Goal: Task Accomplishment & Management: Use online tool/utility

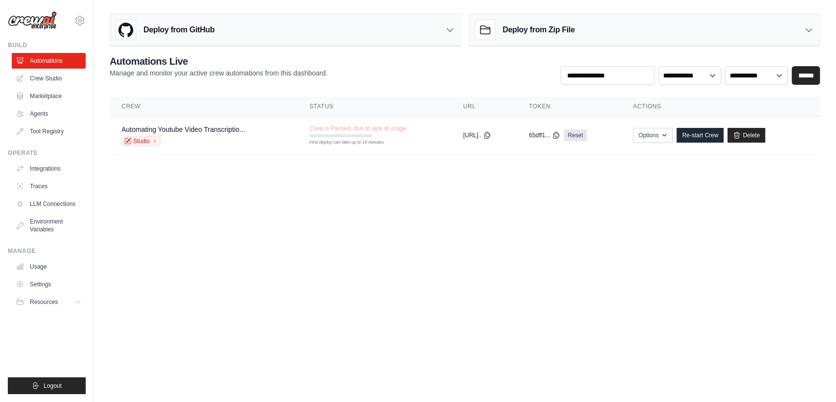
click at [377, 192] on body "saravana.aitraining@gmail.com Settings Build Automations Crew Studio Resources …" at bounding box center [418, 201] width 836 height 402
click at [52, 79] on link "Crew Studio" at bounding box center [50, 79] width 74 height 16
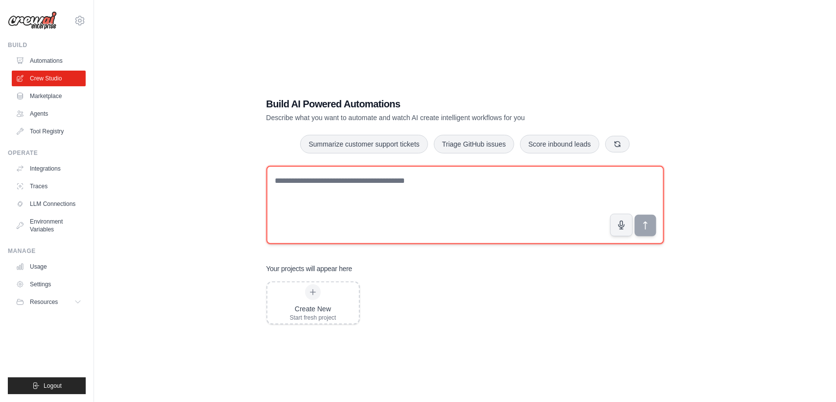
click at [380, 200] on textarea at bounding box center [466, 205] width 398 height 78
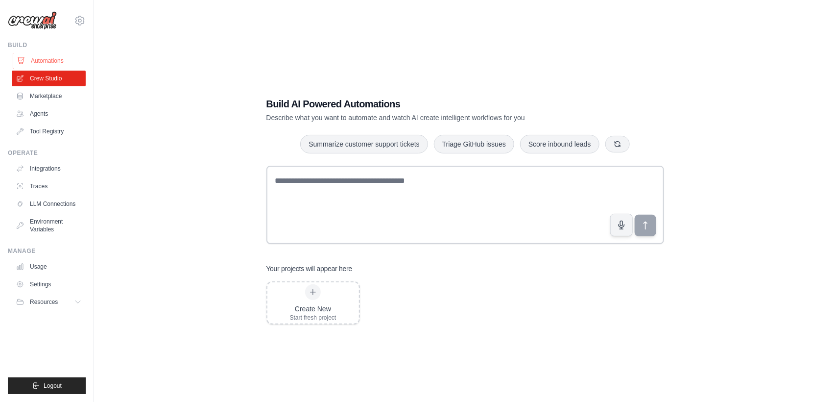
click at [54, 58] on link "Automations" at bounding box center [50, 61] width 74 height 16
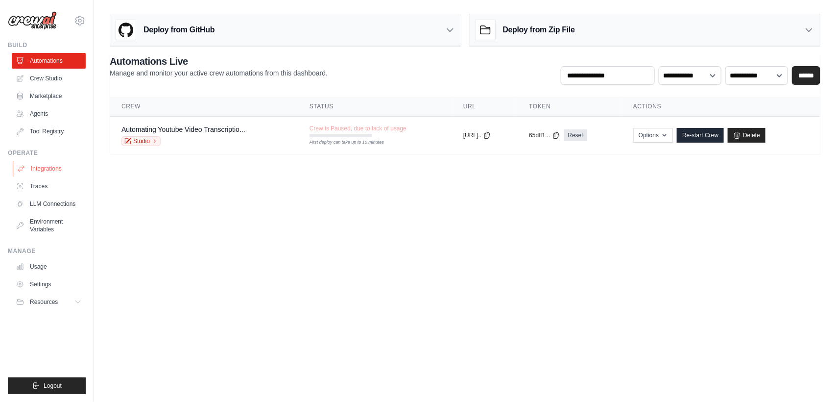
click at [50, 165] on link "Integrations" at bounding box center [50, 169] width 74 height 16
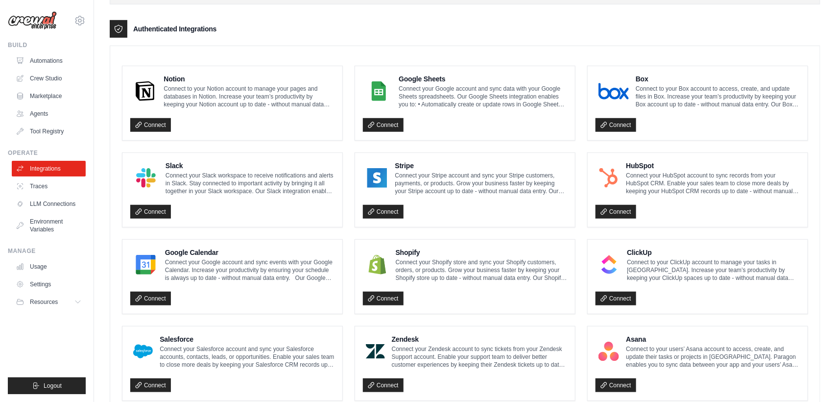
scroll to position [229, 0]
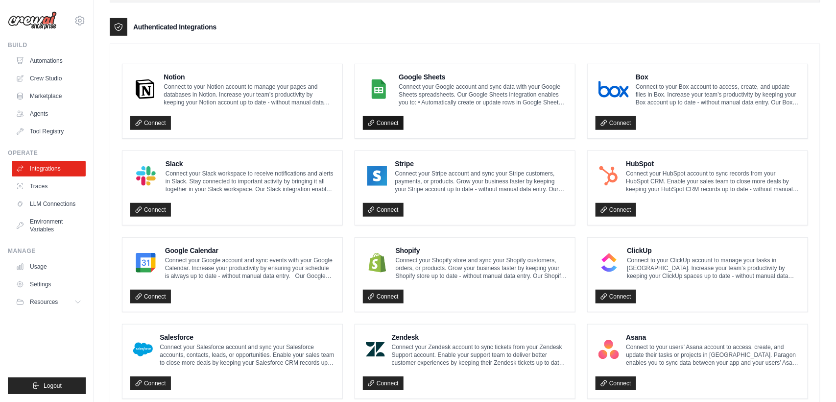
click at [385, 128] on link "Connect" at bounding box center [383, 123] width 41 height 14
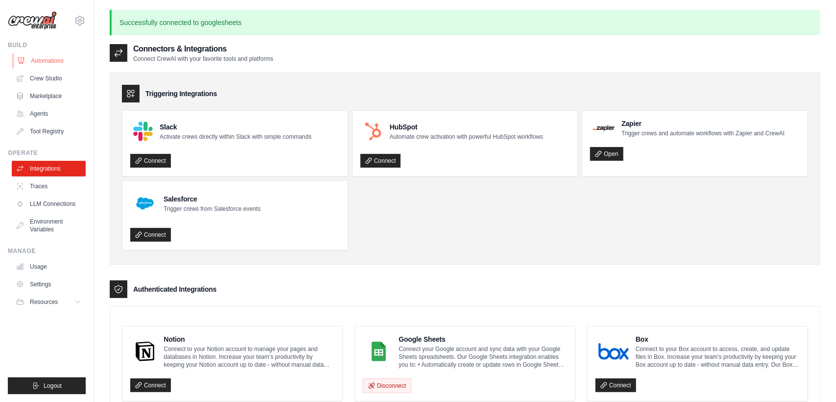
click at [65, 59] on link "Automations" at bounding box center [50, 61] width 74 height 16
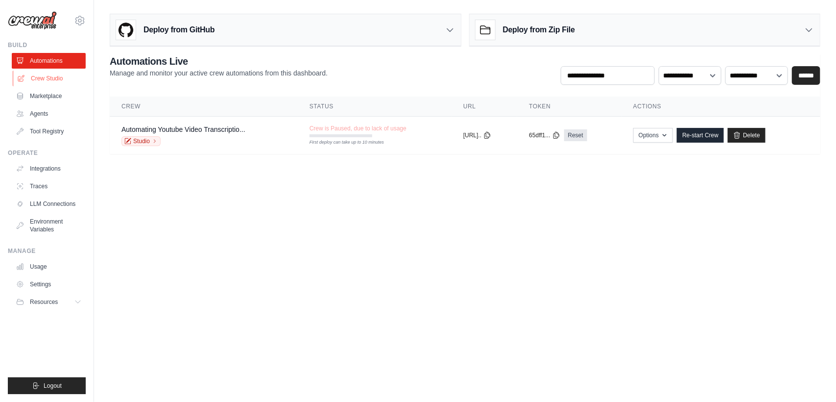
click at [44, 78] on link "Crew Studio" at bounding box center [50, 79] width 74 height 16
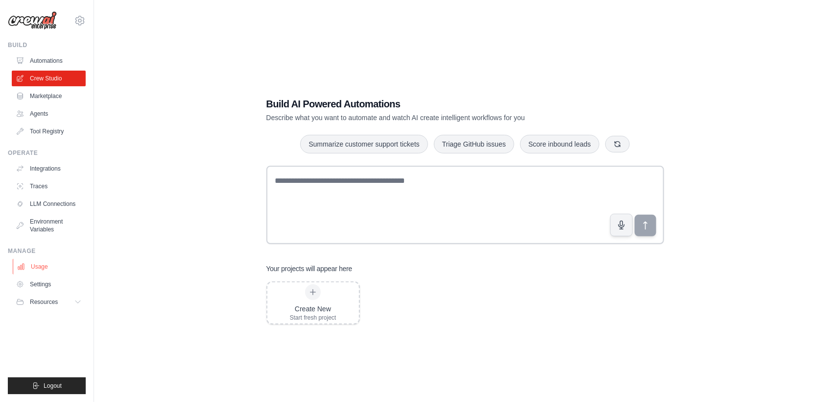
click at [50, 269] on link "Usage" at bounding box center [50, 267] width 74 height 16
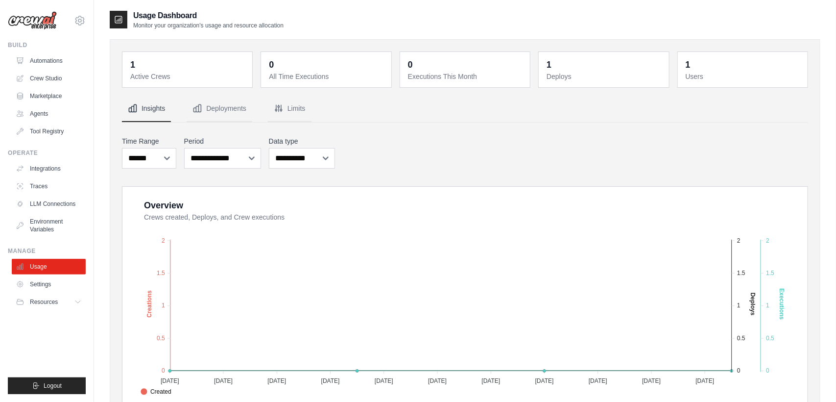
click at [516, 146] on div "**********" at bounding box center [465, 152] width 686 height 36
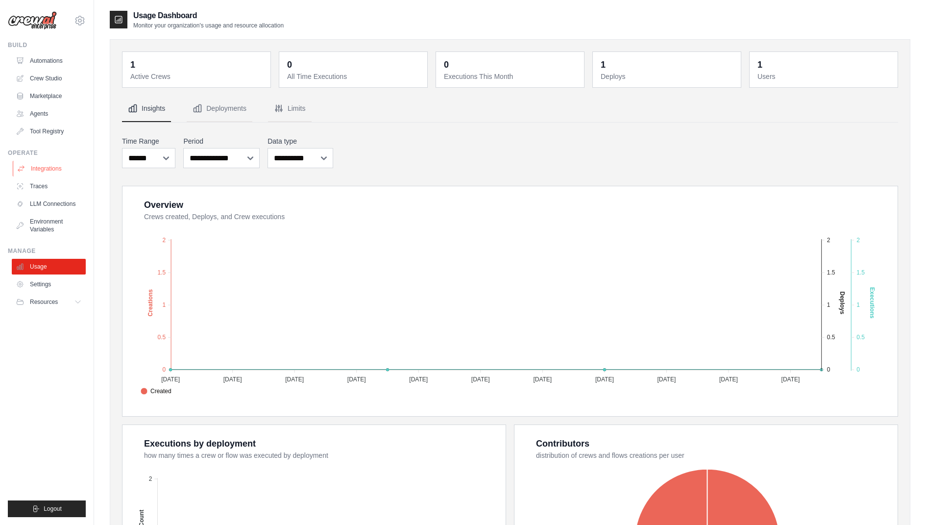
click at [52, 162] on link "Integrations" at bounding box center [50, 169] width 74 height 16
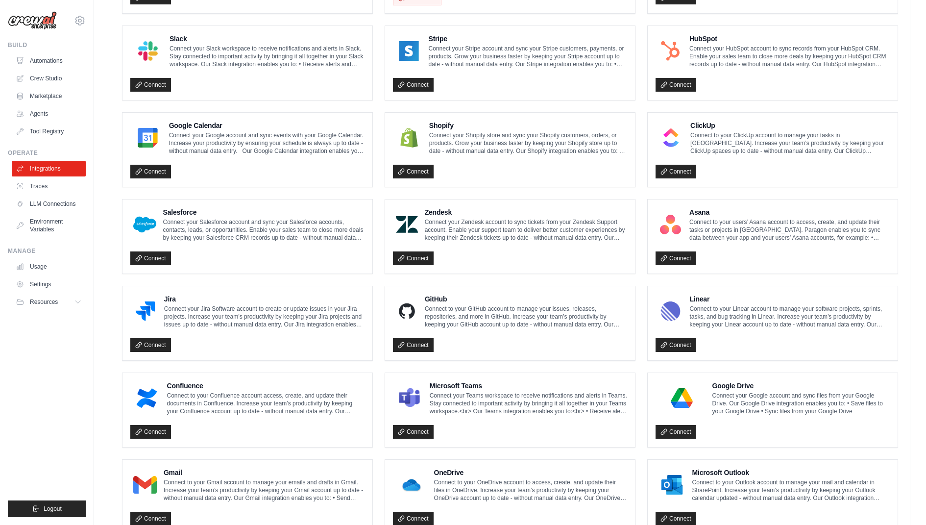
scroll to position [391, 0]
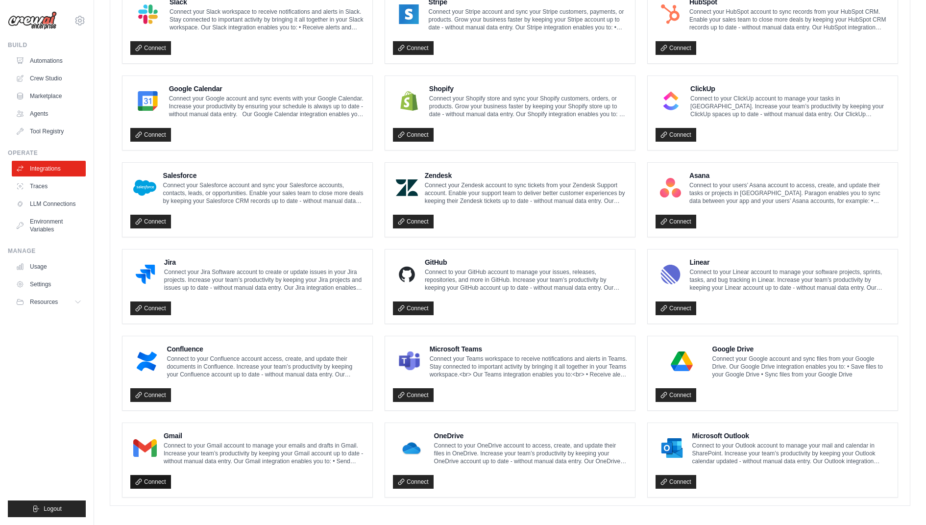
click at [158, 401] on link "Connect" at bounding box center [150, 482] width 41 height 14
click at [40, 116] on link "Agents" at bounding box center [50, 114] width 74 height 16
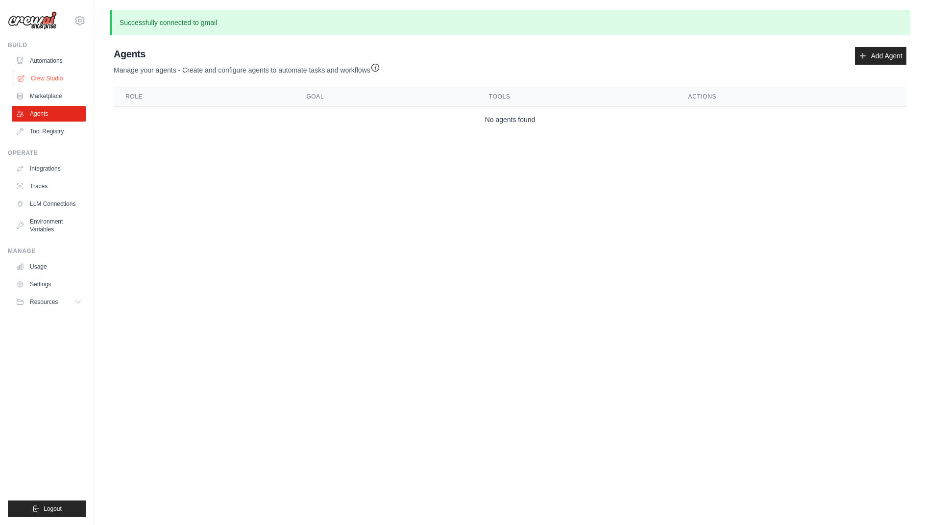
click at [51, 75] on link "Crew Studio" at bounding box center [50, 79] width 74 height 16
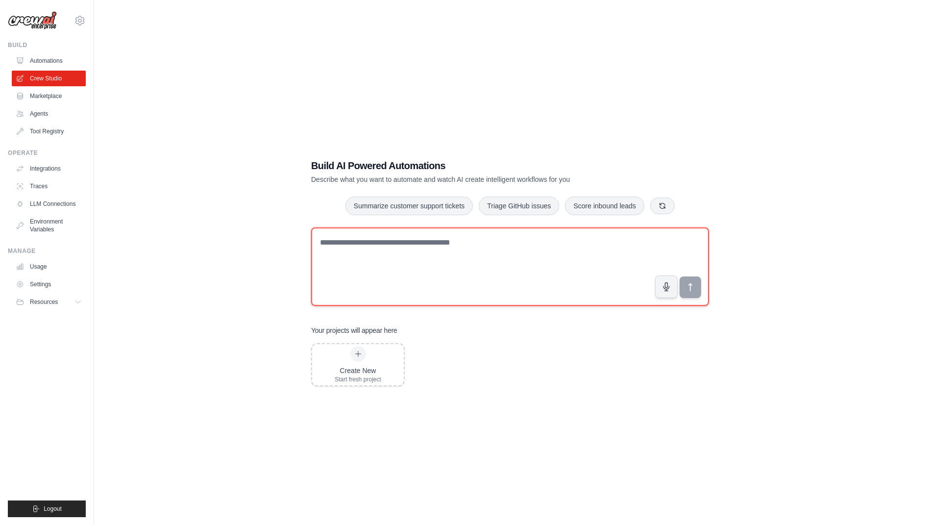
click at [464, 238] on textarea at bounding box center [510, 266] width 398 height 78
type textarea "**********"
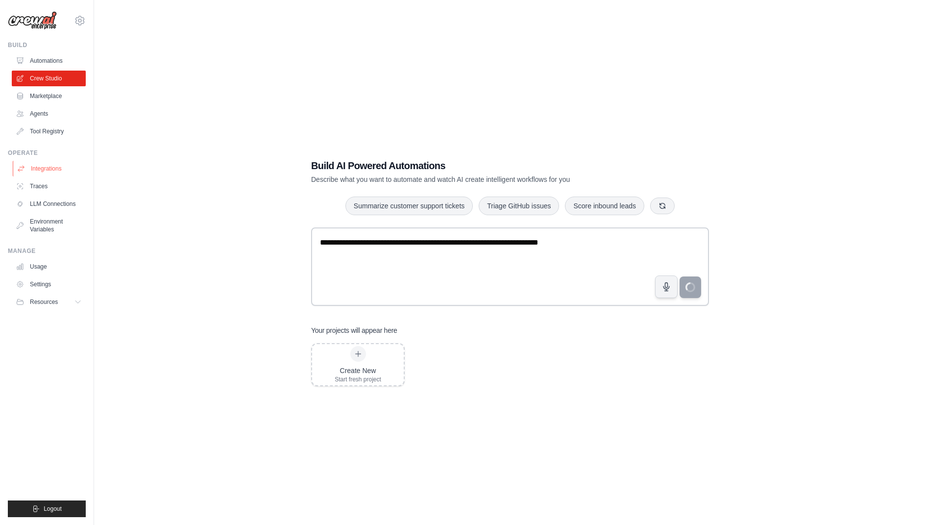
click at [50, 170] on link "Integrations" at bounding box center [50, 169] width 74 height 16
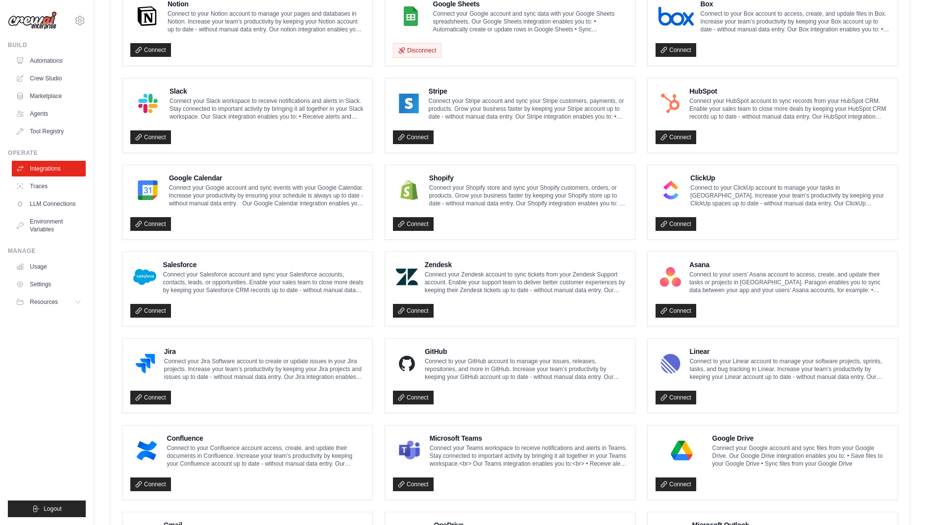
scroll to position [391, 0]
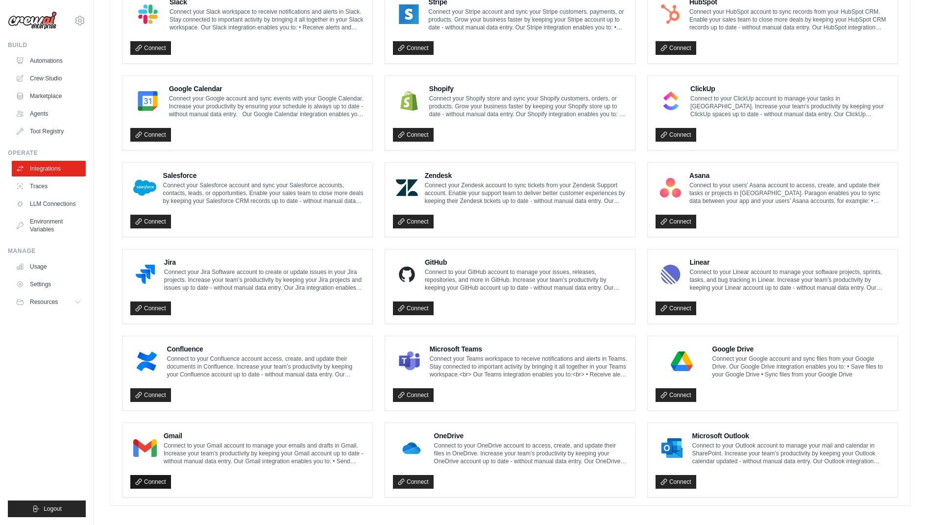
click at [146, 479] on link "Connect" at bounding box center [150, 482] width 41 height 14
click at [687, 478] on link "Connect" at bounding box center [676, 482] width 41 height 14
click at [416, 302] on link "Connect" at bounding box center [413, 308] width 41 height 14
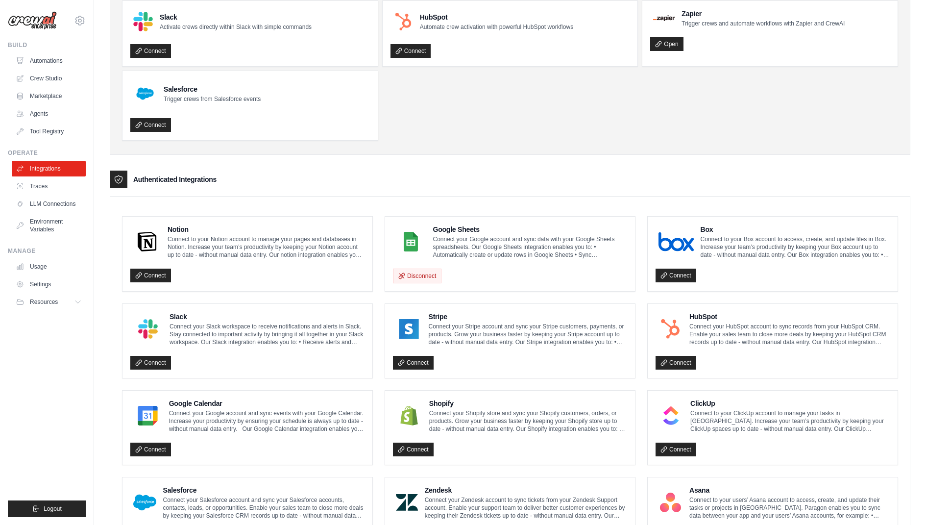
scroll to position [0, 0]
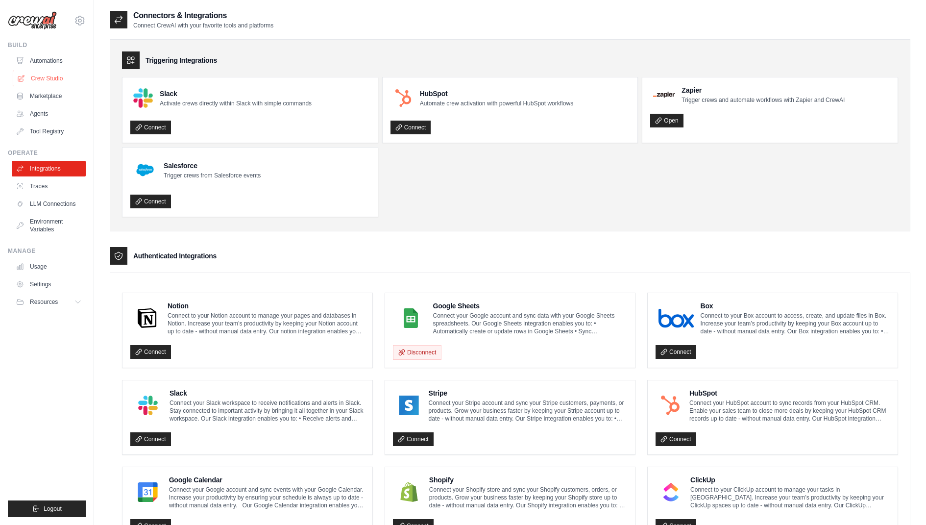
click at [55, 76] on link "Crew Studio" at bounding box center [50, 79] width 74 height 16
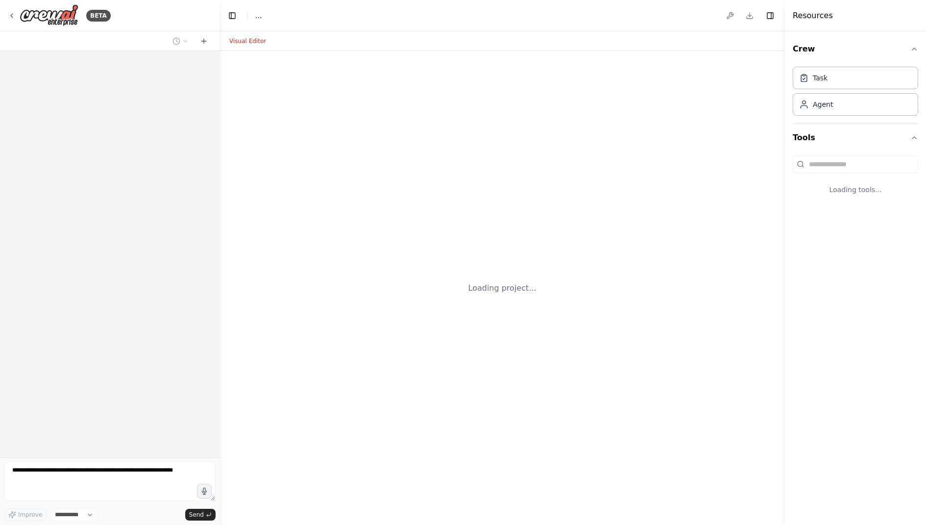
select select "****"
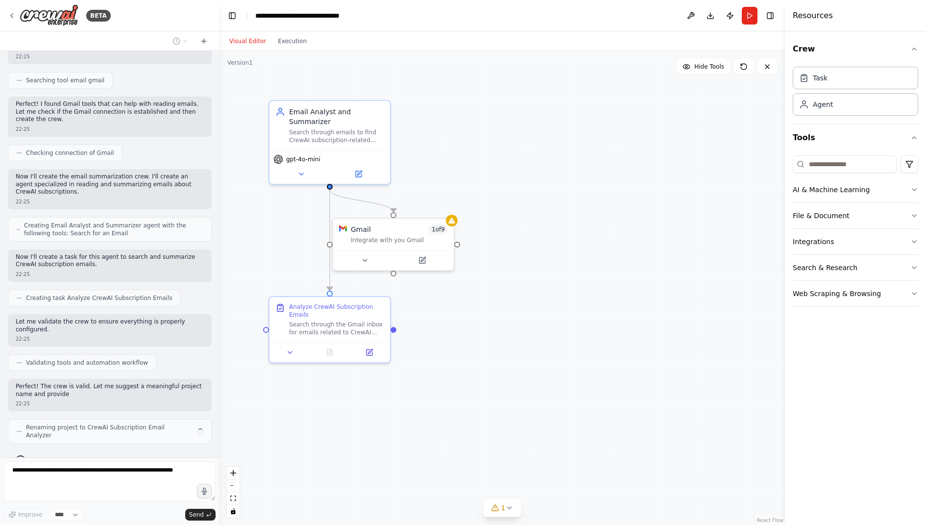
scroll to position [165, 0]
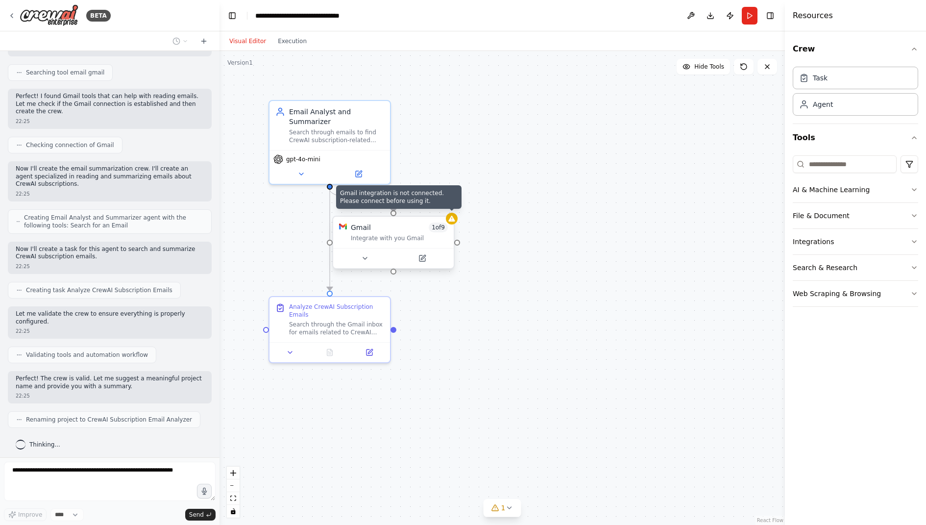
click at [455, 222] on div at bounding box center [452, 219] width 12 height 12
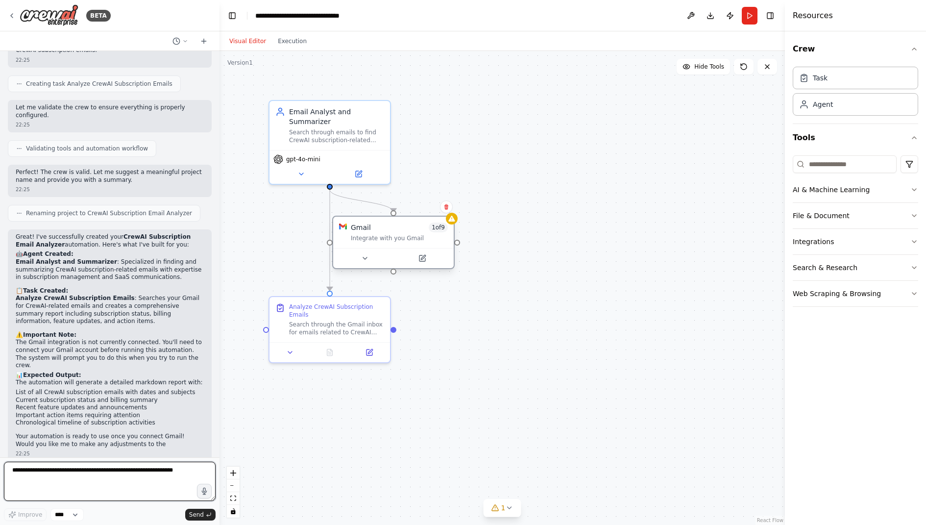
scroll to position [379, 0]
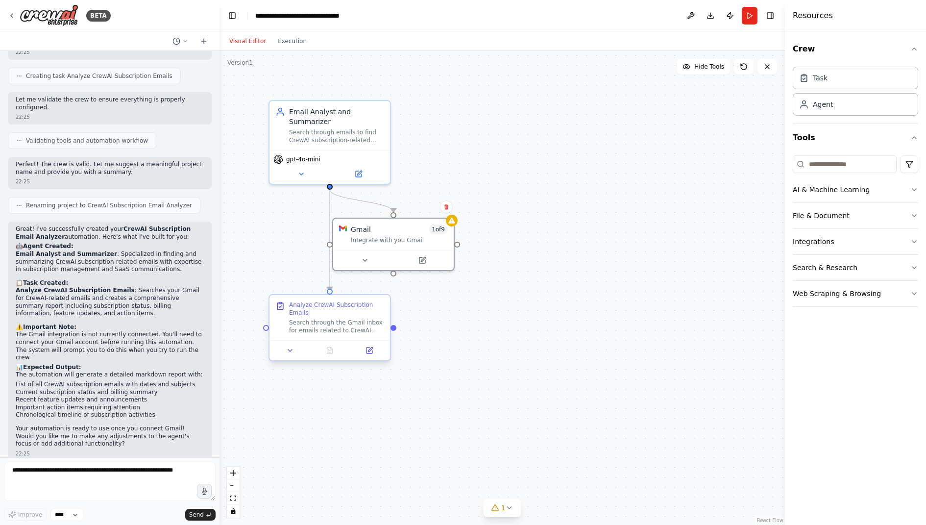
click at [327, 321] on div "Search through the Gmail inbox for emails related to CrewAI subscriptions, incl…" at bounding box center [336, 326] width 95 height 16
click at [400, 246] on div "Gmail 1 of 9 Integrate with you Gmail" at bounding box center [393, 232] width 121 height 31
click at [428, 264] on div at bounding box center [393, 258] width 121 height 20
click at [450, 224] on div at bounding box center [452, 219] width 12 height 12
click at [298, 51] on div ".deletable-edge-delete-btn { width: 20px; height: 20px; border: 0px solid #ffff…" at bounding box center [501, 288] width 565 height 474
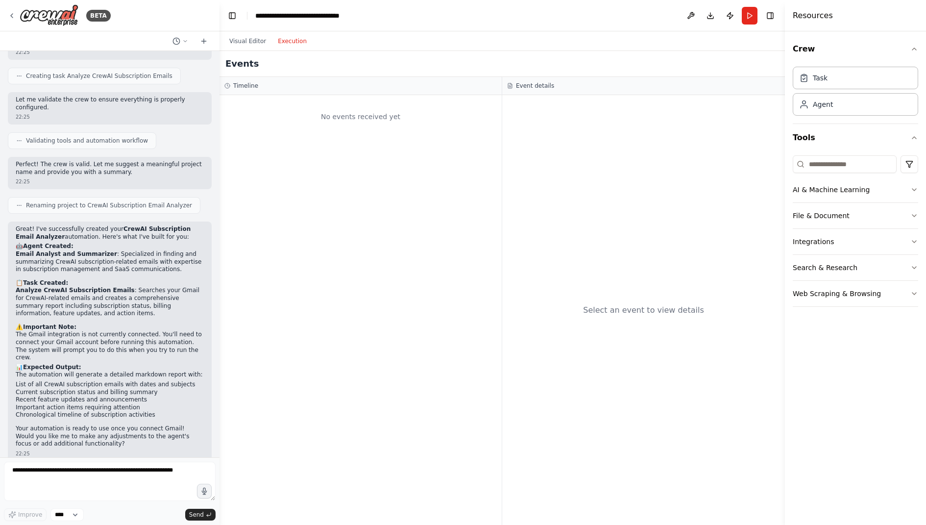
click at [285, 41] on button "Execution" at bounding box center [292, 41] width 41 height 12
click at [246, 36] on button "Visual Editor" at bounding box center [247, 41] width 49 height 12
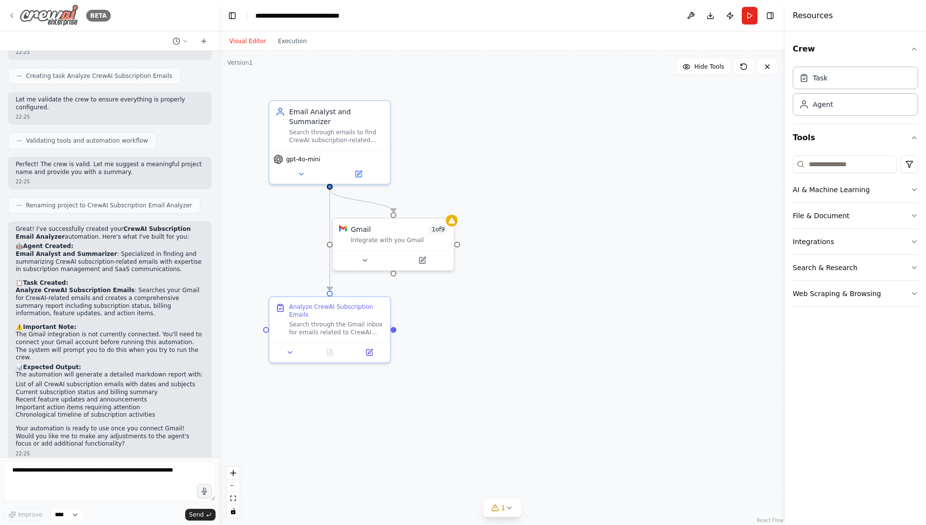
click at [14, 15] on icon at bounding box center [12, 16] width 8 height 8
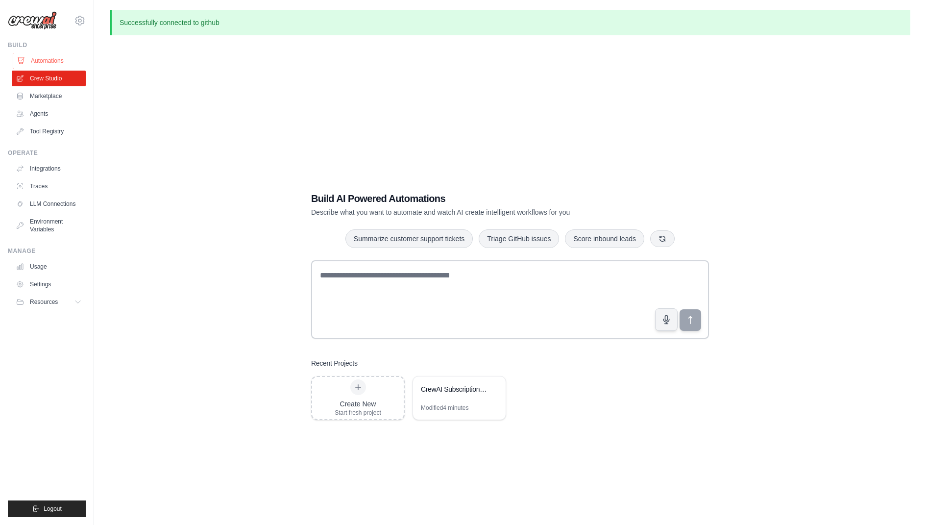
click at [66, 63] on link "Automations" at bounding box center [50, 61] width 74 height 16
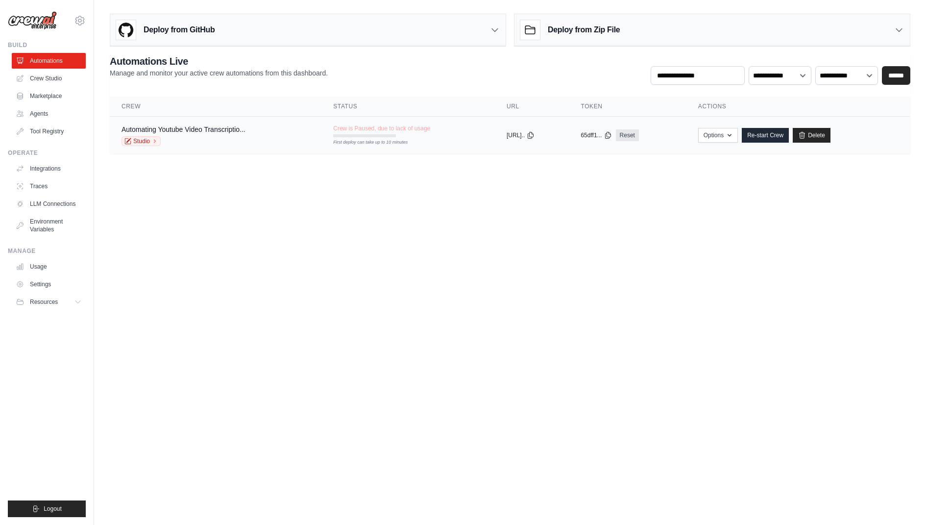
click at [248, 131] on div "Automating Youtube Video Transcriptio... Studio" at bounding box center [215, 135] width 188 height 22
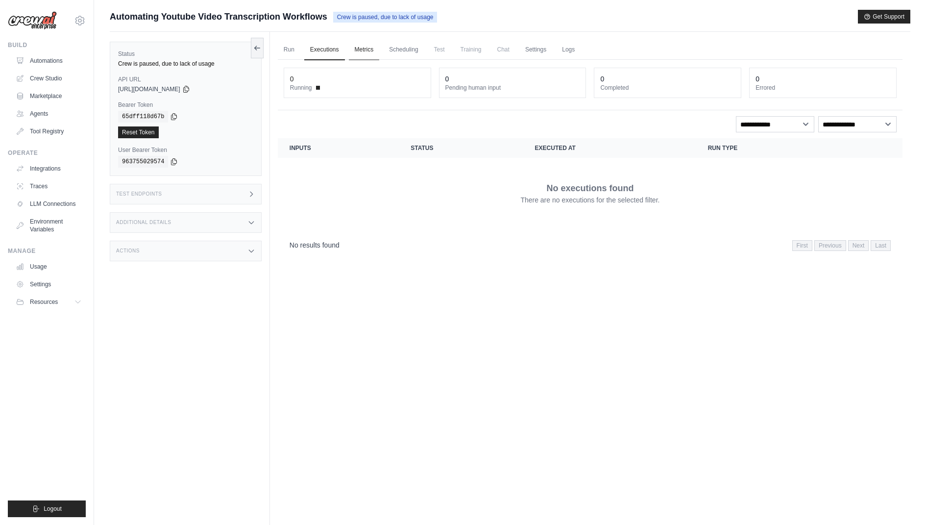
click at [371, 52] on link "Metrics" at bounding box center [364, 50] width 31 height 21
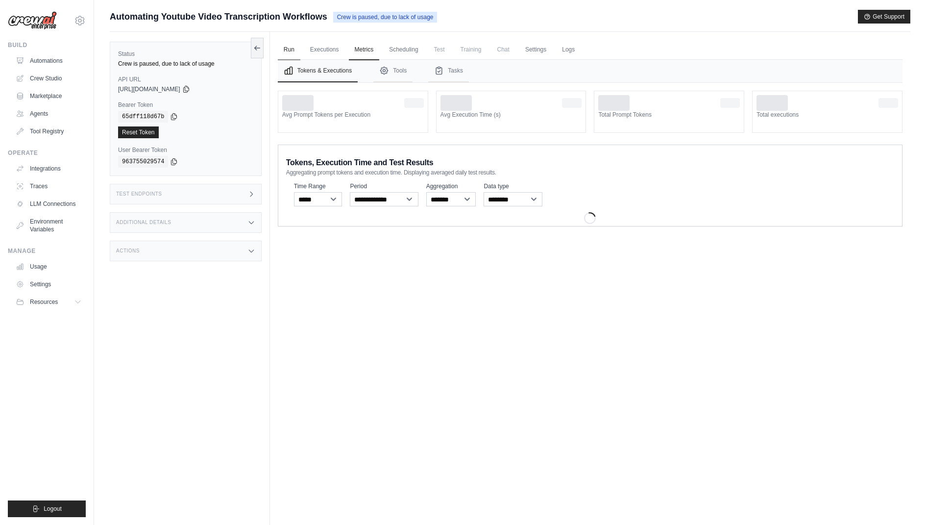
click at [285, 51] on link "Run" at bounding box center [289, 50] width 23 height 21
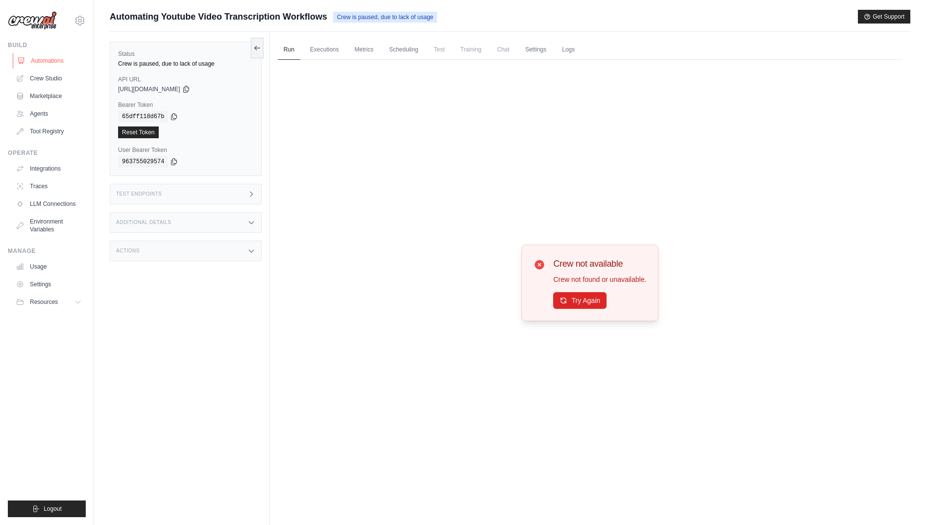
click at [48, 61] on link "Automations" at bounding box center [50, 61] width 74 height 16
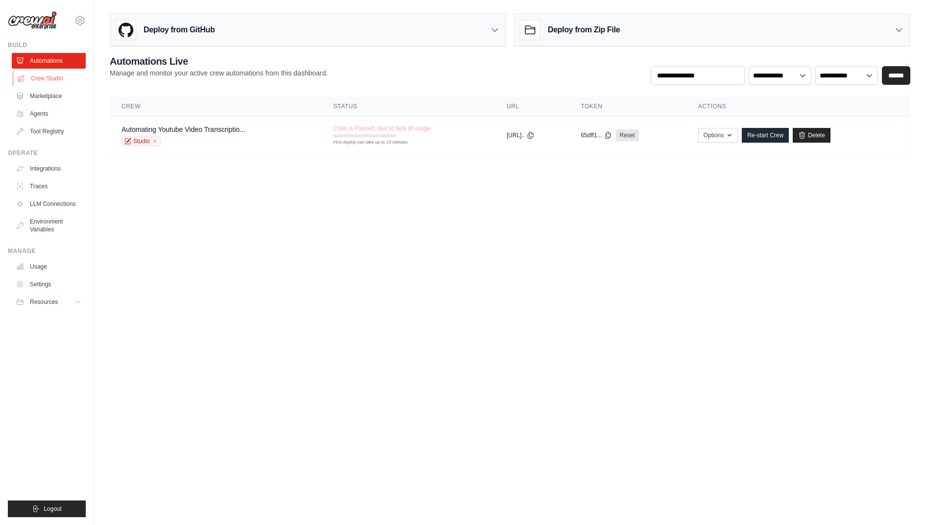
click at [52, 78] on link "Crew Studio" at bounding box center [50, 79] width 74 height 16
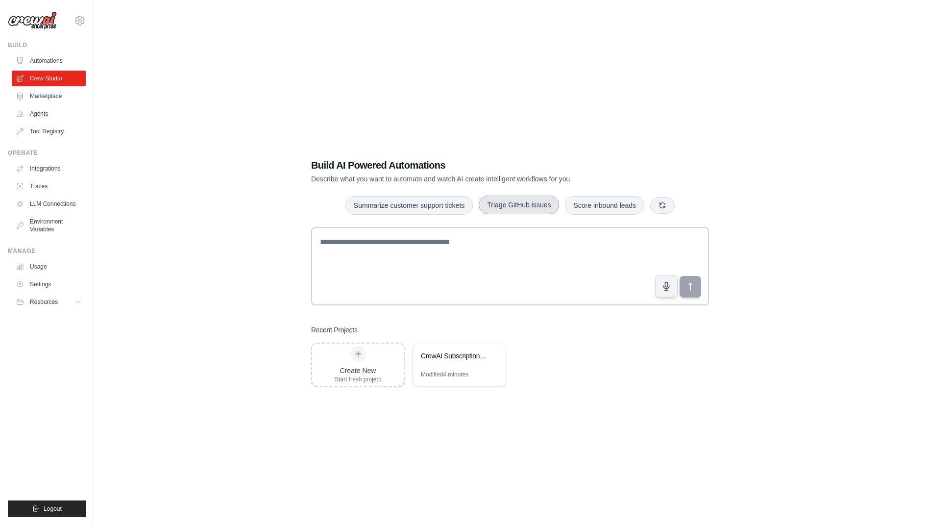
click at [513, 208] on button "Triage GitHub issues" at bounding box center [519, 204] width 80 height 19
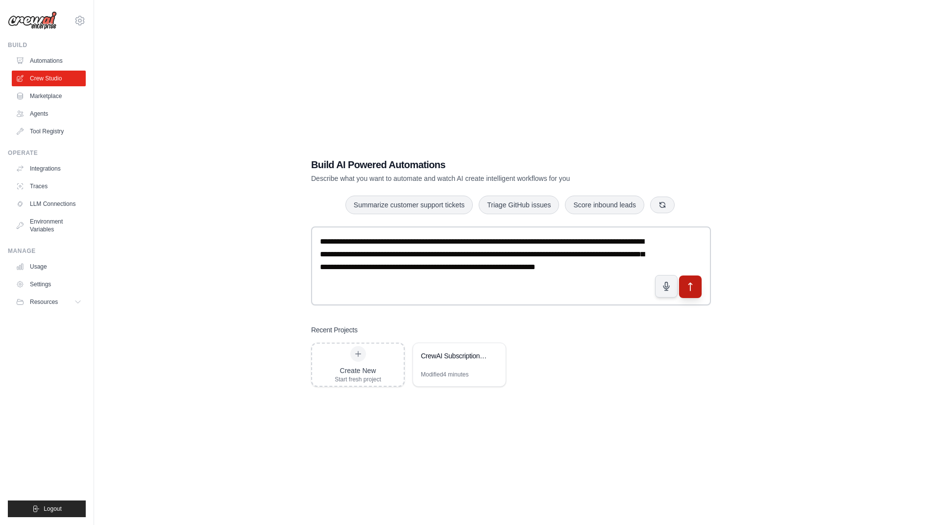
click at [696, 286] on button "submit" at bounding box center [690, 286] width 23 height 23
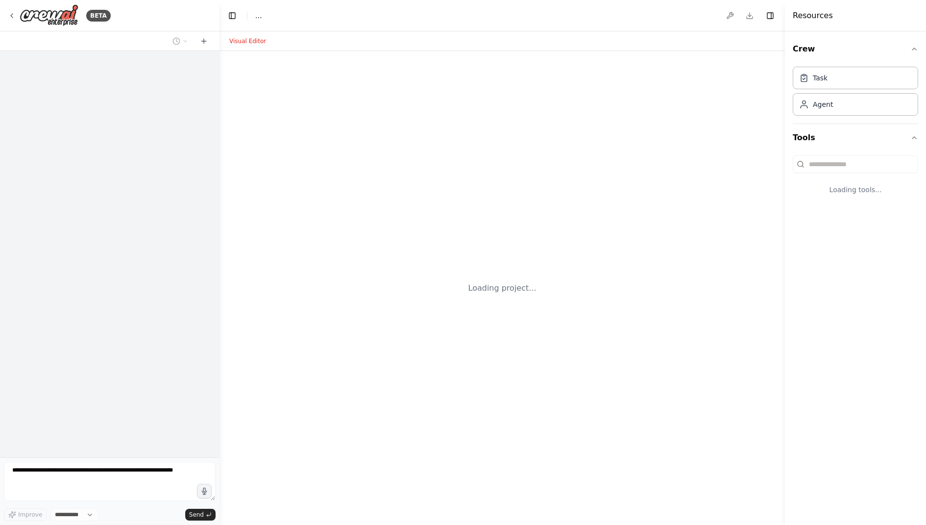
select select "****"
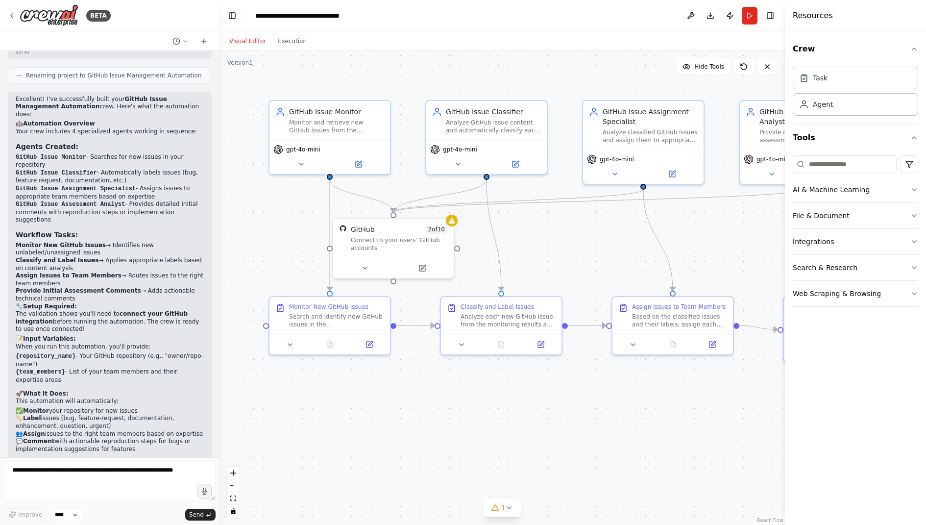
scroll to position [1034, 0]
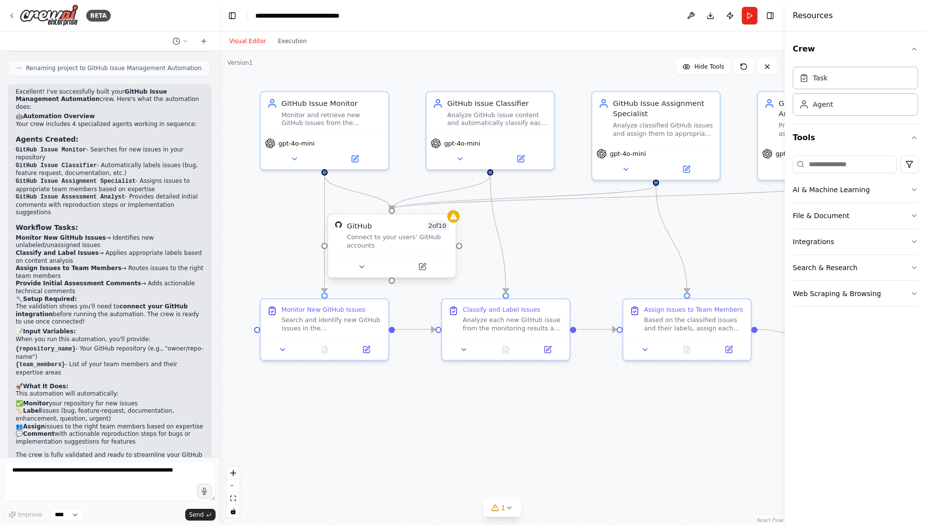
click at [411, 238] on div "Connect to your users’ GitHub accounts" at bounding box center [398, 241] width 102 height 17
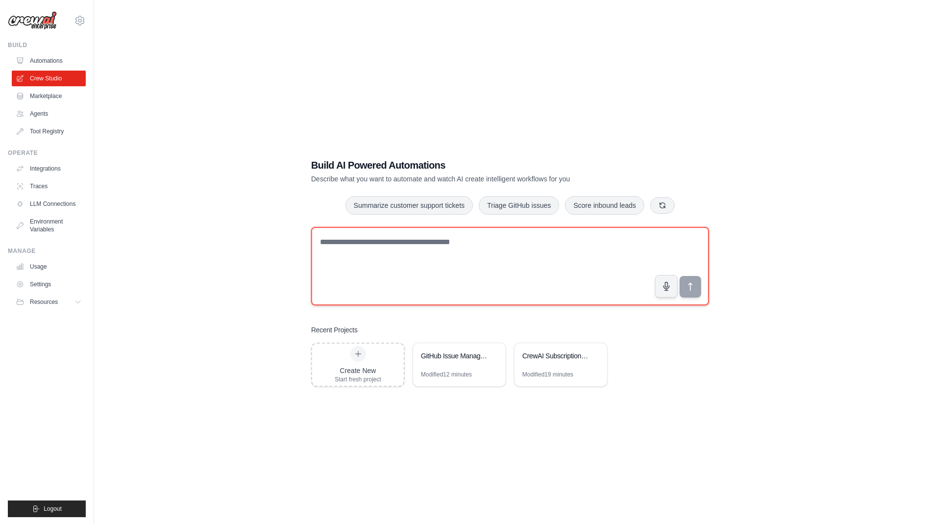
click at [373, 263] on textarea at bounding box center [510, 266] width 398 height 78
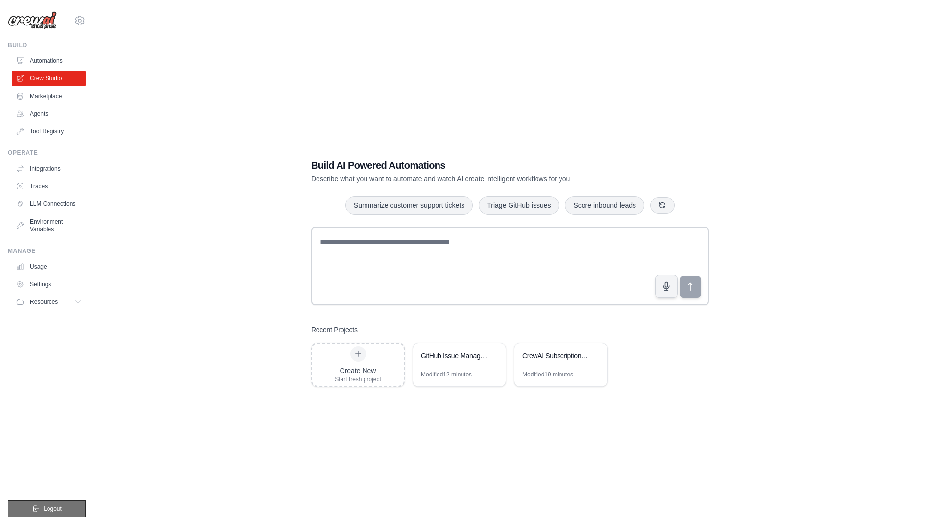
click at [53, 509] on span "Logout" at bounding box center [53, 509] width 18 height 8
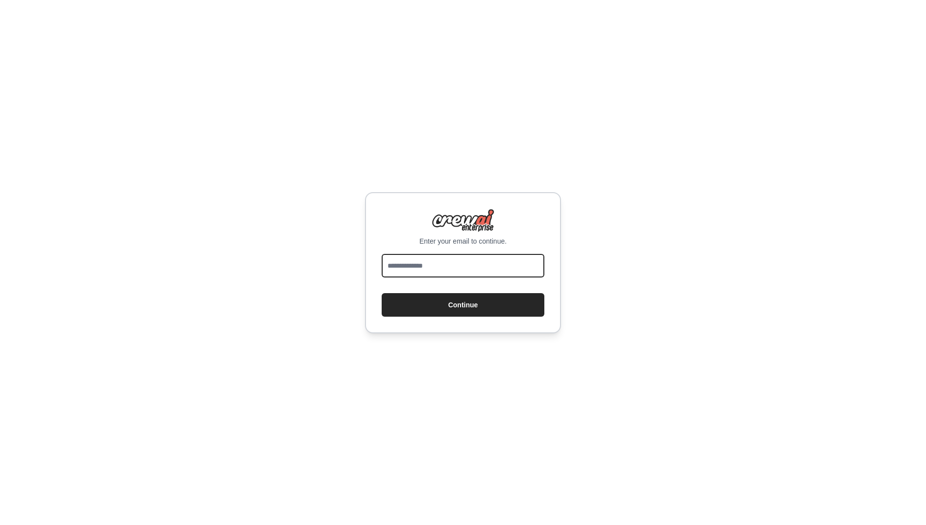
click at [417, 272] on input "email" at bounding box center [463, 266] width 163 height 24
type input "**********"
click at [382, 293] on button "Continue" at bounding box center [463, 305] width 163 height 24
